Goal: Task Accomplishment & Management: Manage account settings

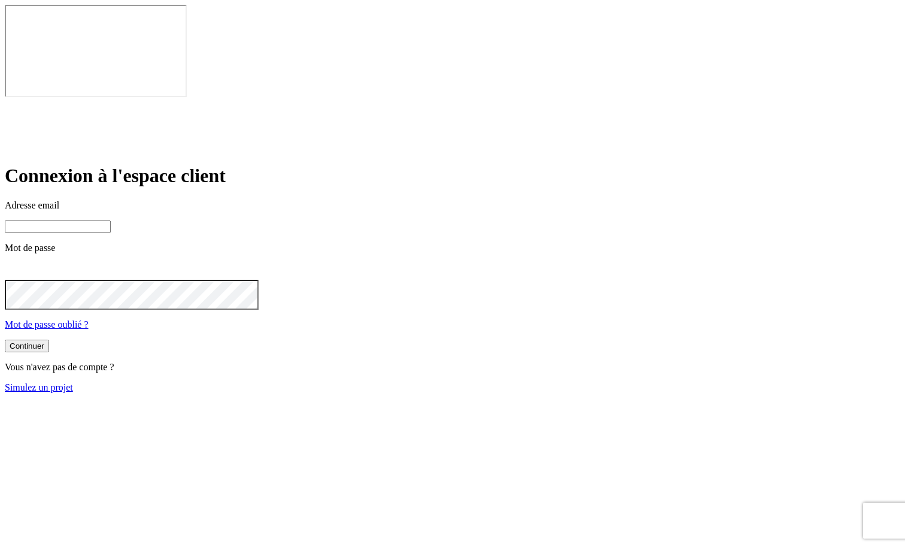
click at [111, 220] on input at bounding box center [58, 226] width 106 height 13
type input "[PERSON_NAME][DOMAIN_NAME][EMAIL_ADDRESS][DOMAIN_NAME]"
click at [49, 341] on button "Continuer" at bounding box center [27, 347] width 44 height 13
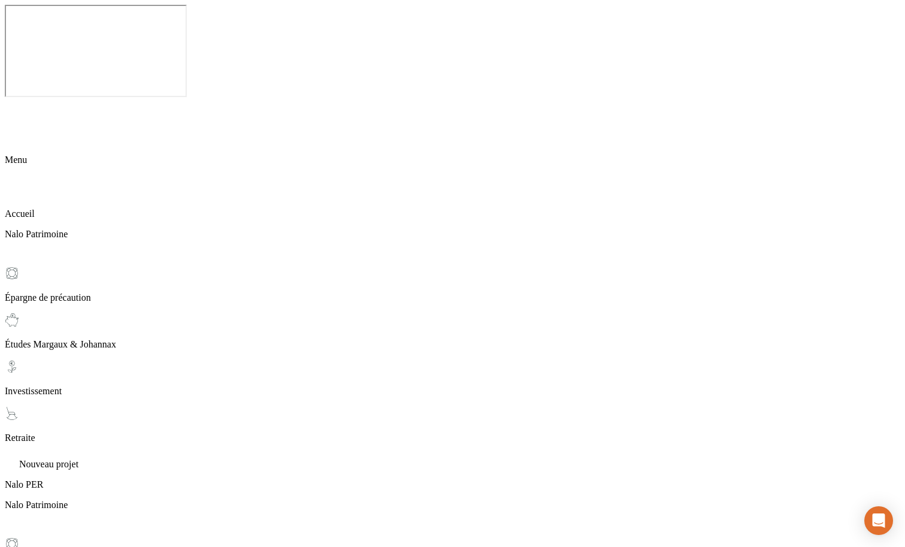
scroll to position [120, 0]
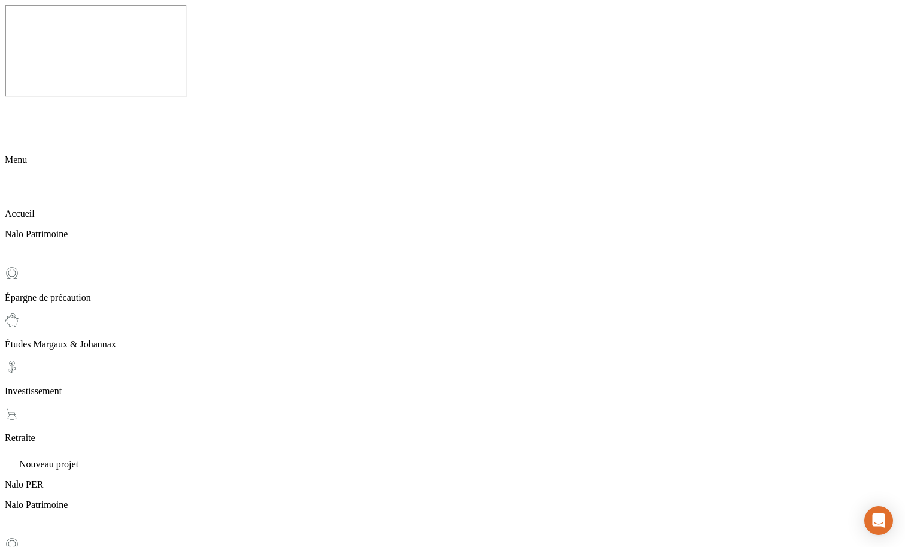
drag, startPoint x: 245, startPoint y: 262, endPoint x: 456, endPoint y: 261, distance: 210.8
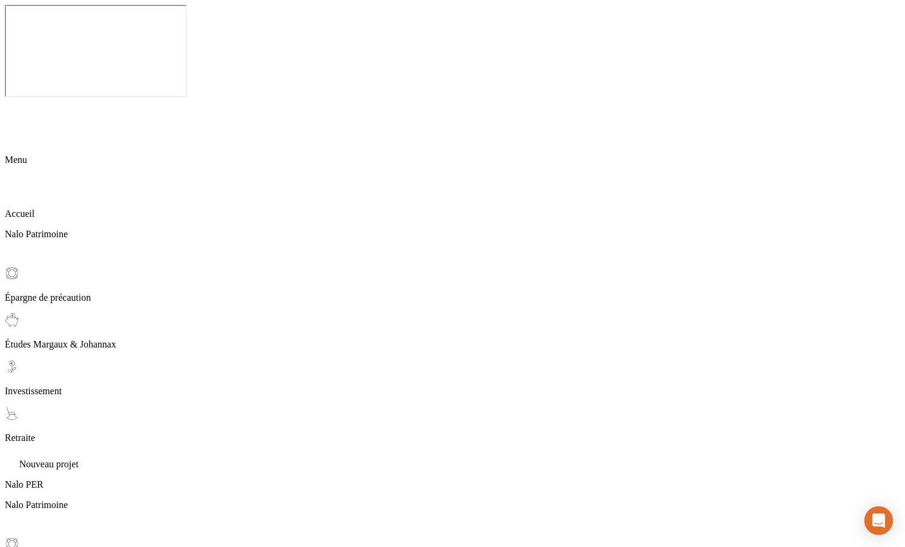
copy span "Une modification de vos versements programmés"
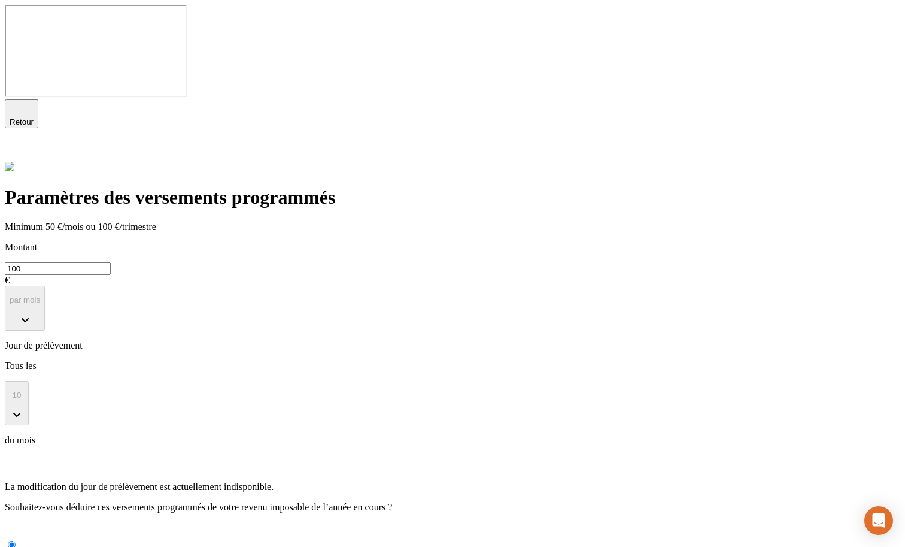
radio input "true"
